Goal: Transaction & Acquisition: Book appointment/travel/reservation

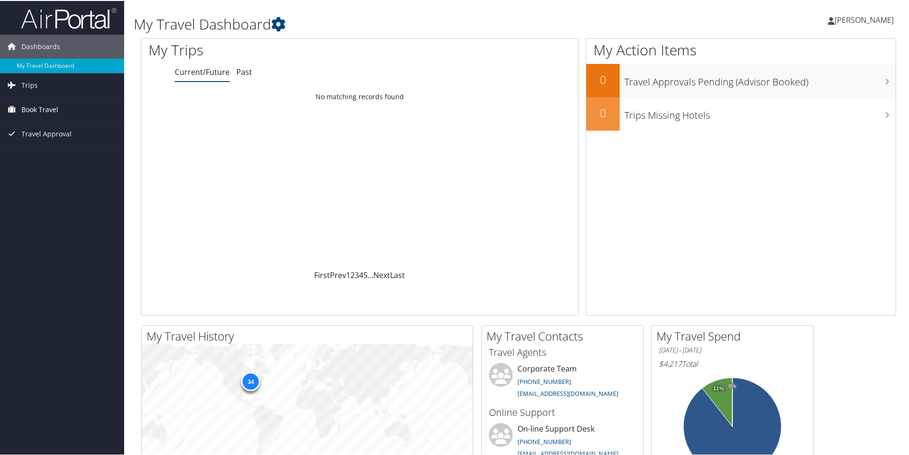
click at [34, 104] on span "Book Travel" at bounding box center [39, 109] width 37 height 24
click at [42, 155] on link "Book/Manage Online Trips" at bounding box center [62, 156] width 124 height 14
click at [34, 112] on span "Book Travel" at bounding box center [39, 109] width 37 height 24
click at [41, 151] on link "Book/Manage Online Trips" at bounding box center [62, 156] width 124 height 14
